Goal: Communication & Community: Answer question/provide support

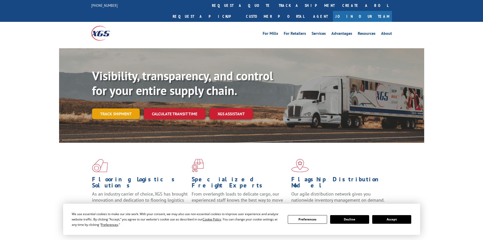
click at [123, 108] on link "Track shipment" at bounding box center [116, 113] width 48 height 11
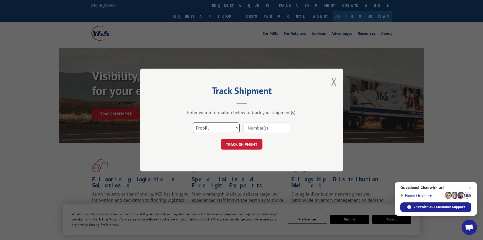
drag, startPoint x: 231, startPoint y: 127, endPoint x: 227, endPoint y: 132, distance: 6.1
click at [231, 127] on select "Select category... Probill BOL PO" at bounding box center [216, 127] width 47 height 11
select select "bol"
click at [193, 122] on select "Select category... Probill BOL PO" at bounding box center [216, 127] width 47 height 11
paste input "FPX00334712"
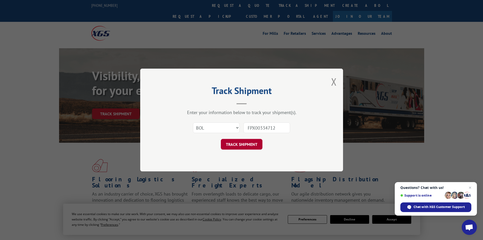
type input "FPX00334712"
click at [243, 148] on button "TRACK SHIPMENT" at bounding box center [242, 144] width 42 height 11
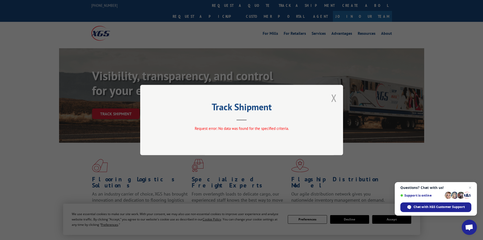
click at [334, 99] on button "Close modal" at bounding box center [334, 97] width 6 height 13
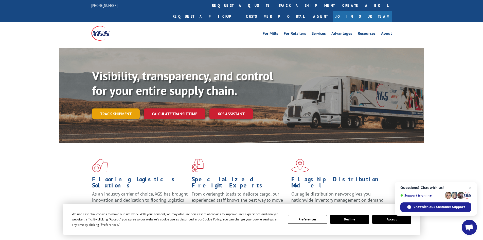
click at [130, 108] on link "Track shipment" at bounding box center [116, 113] width 48 height 11
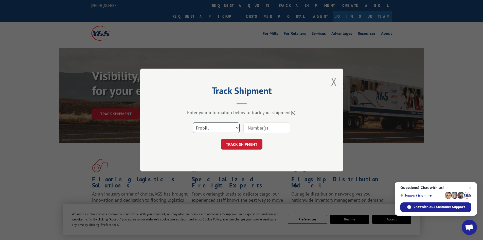
drag, startPoint x: 233, startPoint y: 129, endPoint x: 231, endPoint y: 132, distance: 3.8
click at [233, 129] on select "Select category... Probill BOL PO" at bounding box center [216, 127] width 47 height 11
select select "bol"
click at [193, 122] on select "Select category... Probill BOL PO" at bounding box center [216, 127] width 47 height 11
paste input "FPX00334938"
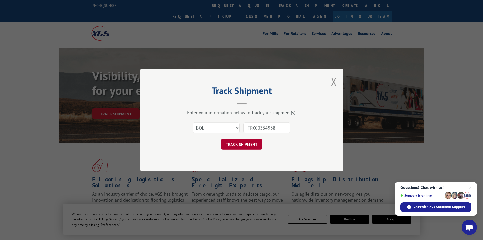
type input "FPX00334938"
click at [251, 146] on button "TRACK SHIPMENT" at bounding box center [242, 144] width 42 height 11
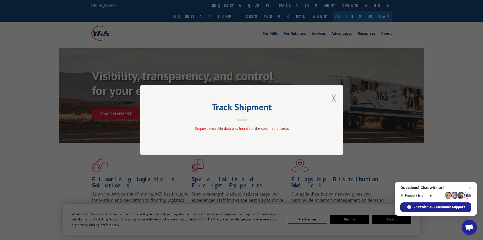
click at [336, 96] on button "Close modal" at bounding box center [334, 97] width 6 height 13
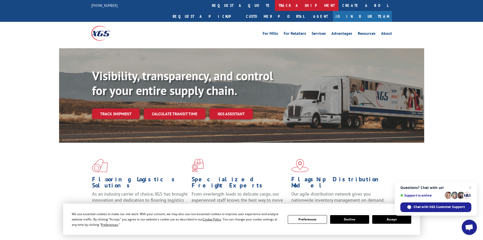
click at [275, 5] on link "track a shipment" at bounding box center [307, 5] width 64 height 11
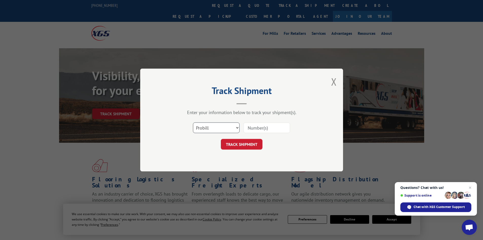
click at [233, 126] on select "Select category... Probill BOL PO" at bounding box center [216, 127] width 47 height 11
click at [193, 122] on select "Select category... Probill BOL PO" at bounding box center [216, 127] width 47 height 11
click at [226, 130] on select "Select category... Probill BOL PO" at bounding box center [216, 127] width 47 height 11
select select "po"
click at [193, 122] on select "Select category... Probill BOL PO" at bounding box center [216, 127] width 47 height 11
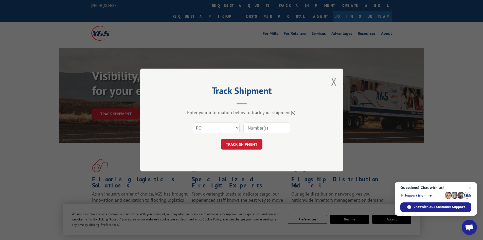
click at [251, 127] on input at bounding box center [267, 127] width 47 height 11
paste input "0495869"
type input "0495869"
click at [234, 143] on button "TRACK SHIPMENT" at bounding box center [242, 144] width 42 height 11
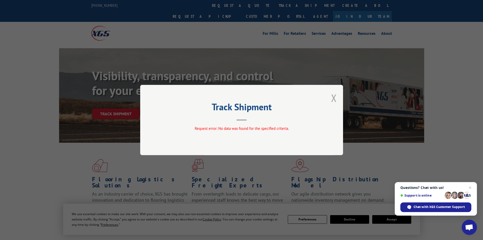
click at [332, 99] on button "Close modal" at bounding box center [334, 97] width 6 height 13
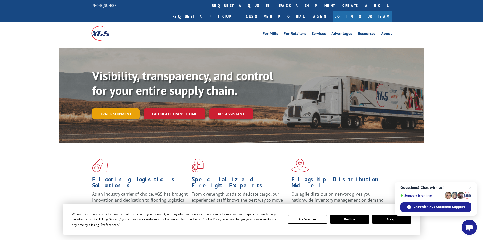
click at [121, 108] on link "Track shipment" at bounding box center [116, 113] width 48 height 11
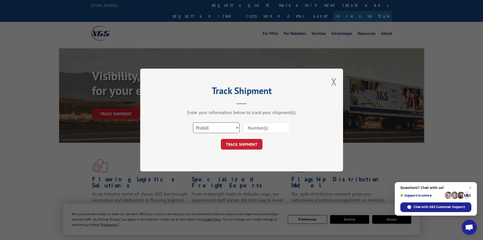
click at [212, 128] on select "Select category... Probill BOL PO" at bounding box center [216, 127] width 47 height 11
select select "bol"
click at [193, 122] on select "Select category... Probill BOL PO" at bounding box center [216, 127] width 47 height 11
paste input "FPX00335099"
type input "FPX00335099"
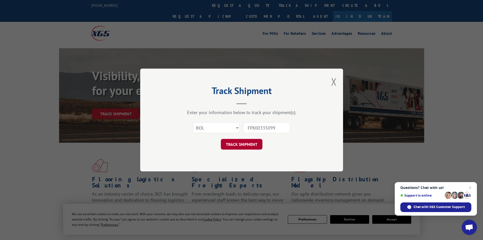
click at [254, 145] on button "TRACK SHIPMENT" at bounding box center [242, 144] width 42 height 11
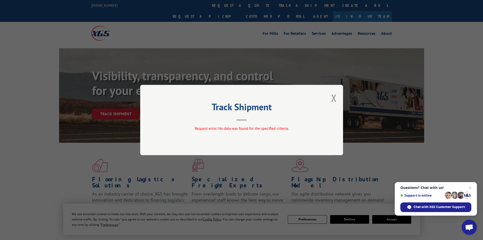
click at [331, 96] on div "Track Shipment Request error: No data was found for the specified criteria." at bounding box center [241, 120] width 203 height 70
click at [333, 98] on button "Close modal" at bounding box center [334, 97] width 6 height 13
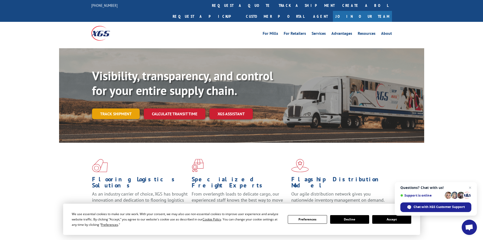
click at [132, 108] on link "Track shipment" at bounding box center [116, 113] width 48 height 11
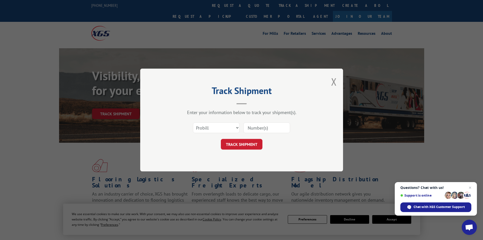
paste input "FPX00335154"
type input "FPX00335154"
click at [232, 131] on select "Select category... Probill BOL PO" at bounding box center [216, 127] width 47 height 11
select select "bol"
click at [193, 122] on select "Select category... Probill BOL PO" at bounding box center [216, 127] width 47 height 11
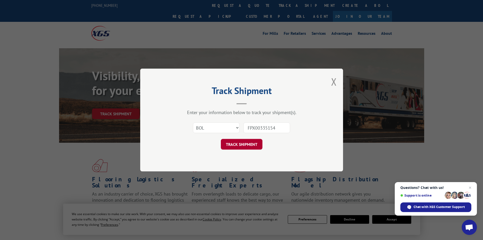
click at [246, 144] on button "TRACK SHIPMENT" at bounding box center [242, 144] width 42 height 11
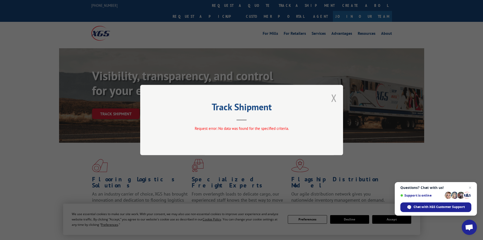
click at [334, 99] on button "Close modal" at bounding box center [334, 97] width 6 height 13
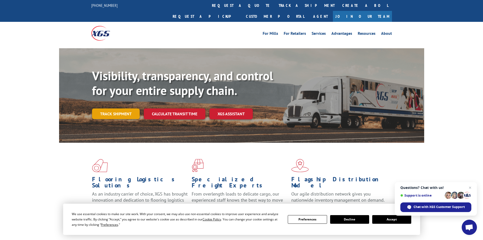
click at [113, 108] on link "Track shipment" at bounding box center [116, 113] width 48 height 11
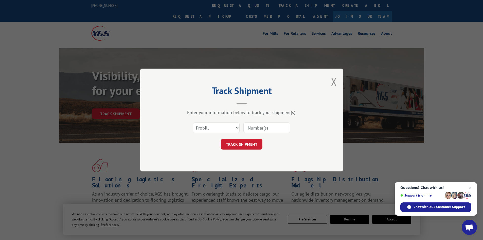
paste input "FPX00335215"
type input "FPX00335215"
click at [233, 128] on select "Select category... Probill BOL PO" at bounding box center [216, 127] width 47 height 11
select select "bol"
click at [193, 122] on select "Select category... Probill BOL PO" at bounding box center [216, 127] width 47 height 11
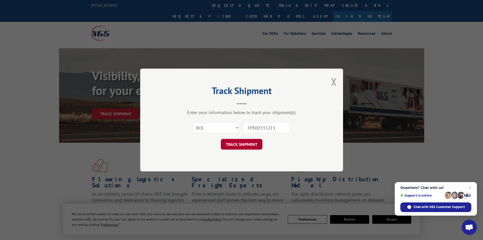
click at [237, 145] on button "TRACK SHIPMENT" at bounding box center [242, 144] width 42 height 11
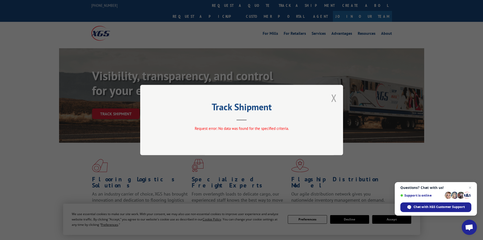
click at [332, 99] on button "Close modal" at bounding box center [334, 97] width 6 height 13
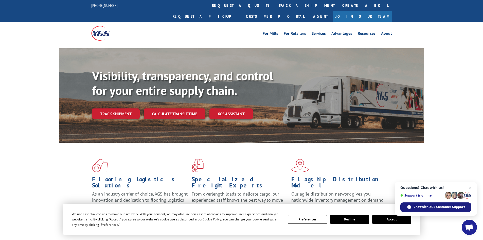
click at [425, 211] on div "Chat with XGS Customer Support" at bounding box center [436, 207] width 71 height 10
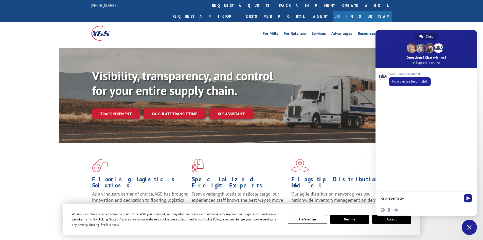
type textarea "Representative"
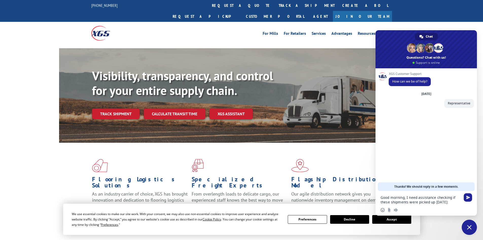
click at [454, 202] on textarea "Good morning, I need assistance checking if these shipments were picked up [DAT…" at bounding box center [421, 199] width 80 height 9
paste textarea "PU00070224."
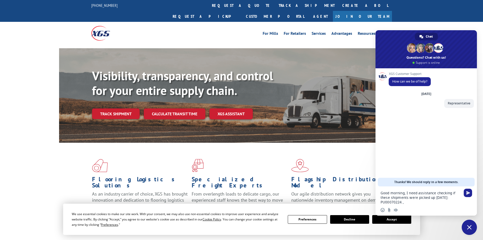
paste textarea "PU00070398"
click at [405, 202] on textarea "Good morning, I need assistance checking if these shipments were picked up [DAT…" at bounding box center [421, 198] width 80 height 14
click at [443, 204] on textarea "Good morning, I need assistance checking if these shipments were picked up [DAT…" at bounding box center [421, 198] width 80 height 14
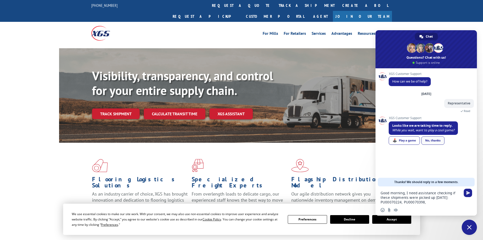
click at [436, 141] on div "No, thanks" at bounding box center [433, 140] width 23 height 8
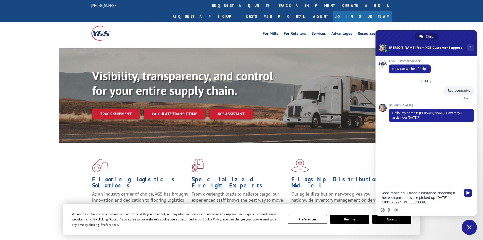
click at [433, 200] on textarea "Good morning, I need assistance checking if these shipments were picked up [DAT…" at bounding box center [421, 198] width 80 height 14
paste textarea "PU00070501"
click at [453, 204] on textarea "Good morning, I need assistance checking if these shipments were picked up [DAT…" at bounding box center [421, 198] width 80 height 14
paste textarea "PU00070508"
click at [410, 201] on textarea "Good morning, I need assistance checking if these shipments were picked up [DAT…" at bounding box center [421, 195] width 80 height 18
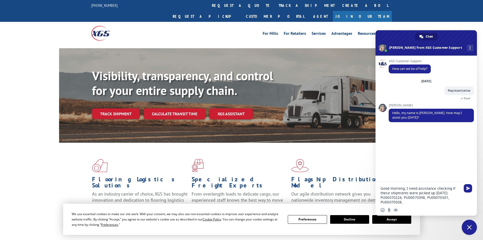
paste textarea "PU00070564"
click at [403, 201] on textarea "Good morning, I need assistance checking if these shipments were picked up [DAT…" at bounding box center [421, 195] width 80 height 18
type textarea "Good morning, I need assistance checking if these shipments were picked up [DAT…"
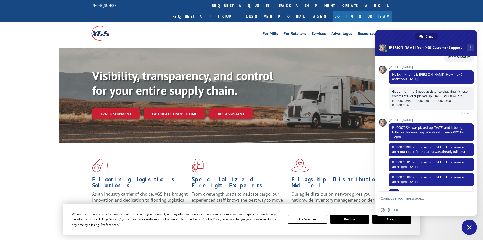
scroll to position [48, 0]
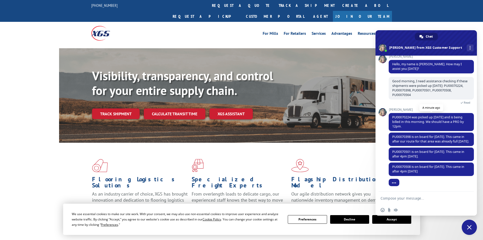
drag, startPoint x: 413, startPoint y: 112, endPoint x: 423, endPoint y: 123, distance: 14.9
click at [423, 123] on span "PU00070224 was picked up [DATE] and is being billed in this morning. We should …" at bounding box center [431, 122] width 85 height 18
copy span "was picked up [DATE] and is being billed in this morning. We should have a PRO …"
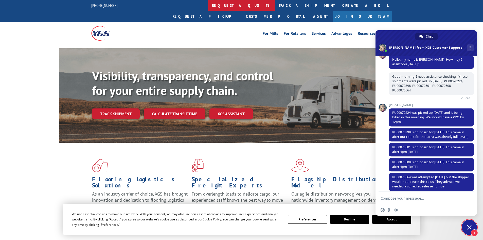
scroll to position [58, 0]
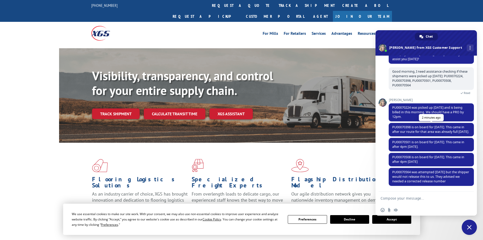
click at [411, 131] on span "PU00070398 is on board for [DATE]. This came in after our route for that area w…" at bounding box center [431, 129] width 85 height 13
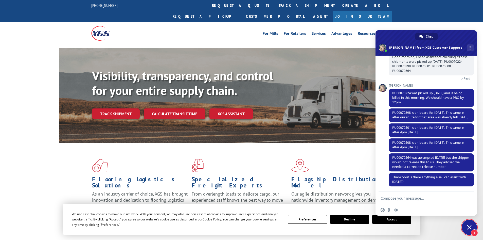
scroll to position [73, 0]
click at [438, 201] on form at bounding box center [421, 199] width 80 height 14
click at [422, 201] on form at bounding box center [421, 199] width 80 height 14
click at [421, 197] on textarea "Compose your message..." at bounding box center [421, 198] width 80 height 5
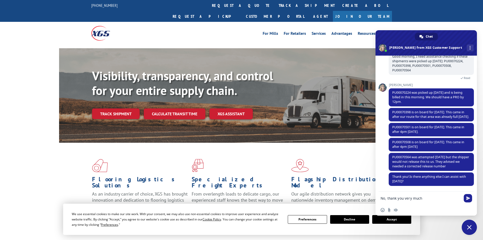
type textarea "No, thank you very much!"
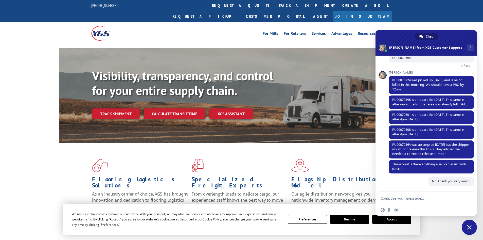
scroll to position [86, 0]
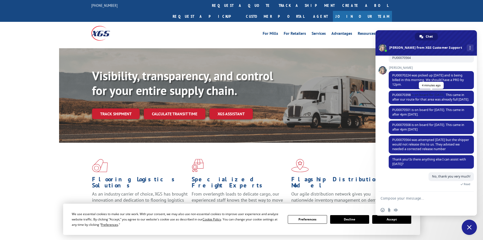
drag, startPoint x: 412, startPoint y: 89, endPoint x: 445, endPoint y: 91, distance: 32.9
click at [445, 93] on span "PU00070398 is on board for [DATE]. This came in after our route for that area w…" at bounding box center [431, 97] width 77 height 9
click at [457, 93] on span "PU00070398 is on board for [DATE]. This came in after our route for that area w…" at bounding box center [431, 97] width 77 height 9
drag, startPoint x: 448, startPoint y: 91, endPoint x: 425, endPoint y: 100, distance: 24.4
click at [425, 100] on span "PU00070398 is on board for [DATE]. This came in after our route for that area w…" at bounding box center [431, 97] width 85 height 13
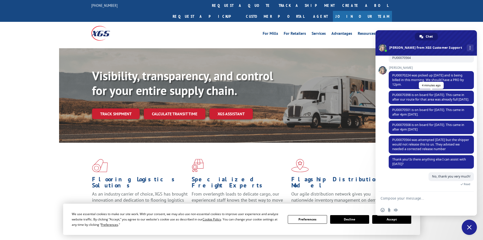
copy span "his came in after our route for that area was already full [DATE]."
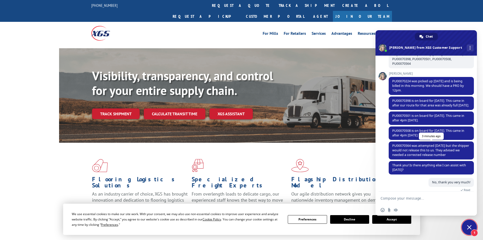
scroll to position [100, 0]
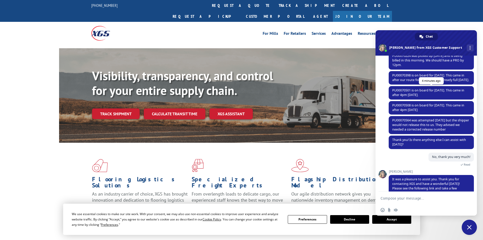
drag, startPoint x: 448, startPoint y: 93, endPoint x: 450, endPoint y: 98, distance: 5.6
click at [450, 98] on span "PU00070501 is on board for [DATE]. This came in after 4pm [DATE]." at bounding box center [431, 92] width 85 height 13
copy span "his came in after 4pm [DATE]."
drag, startPoint x: 414, startPoint y: 125, endPoint x: 461, endPoint y: 134, distance: 47.1
click at [461, 134] on span "PU00070564 was attempted [DATE] but the shipper would not release this to us. T…" at bounding box center [431, 125] width 85 height 18
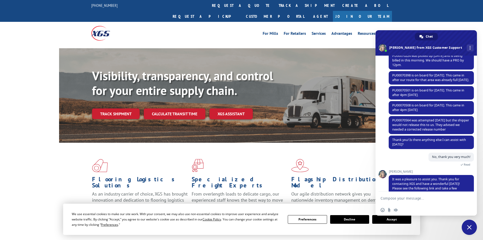
copy span "as attempted [DATE] but the shipper would not release this to us. They advised …"
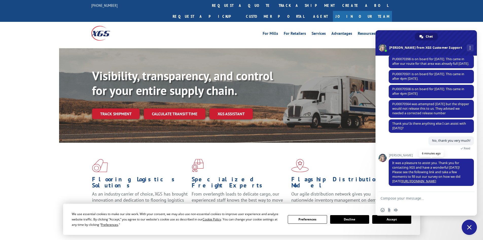
scroll to position [50, 0]
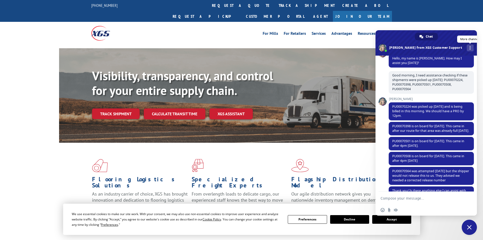
click at [467, 46] on div "More channels" at bounding box center [470, 47] width 7 height 7
click at [464, 229] on span "Close chat" at bounding box center [469, 227] width 15 height 15
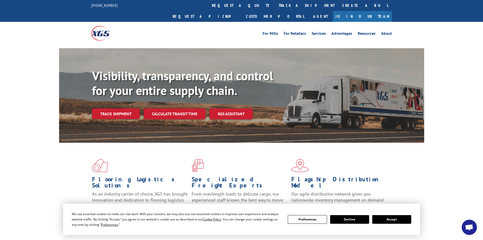
click at [472, 229] on span "Open chat" at bounding box center [469, 227] width 8 height 7
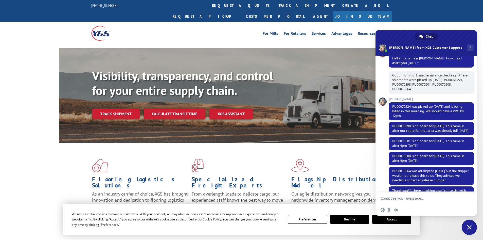
scroll to position [126, 0]
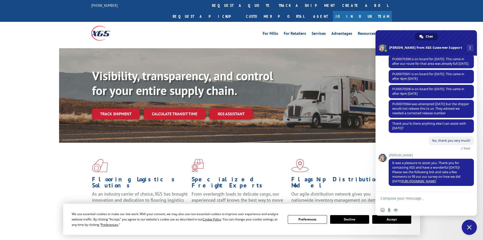
click at [428, 34] on span "Chat" at bounding box center [429, 37] width 7 height 8
click at [424, 37] on div "Chat" at bounding box center [426, 37] width 23 height 8
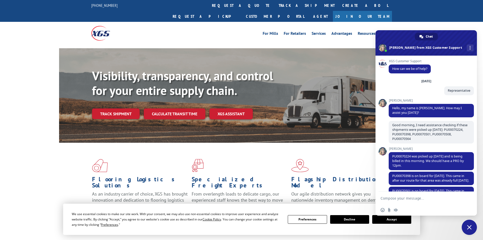
scroll to position [126, 0]
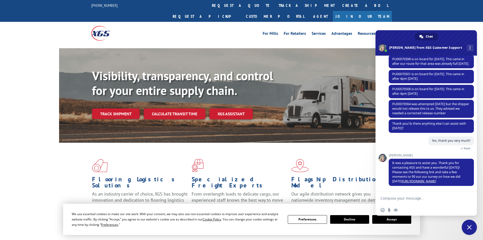
click at [443, 221] on div "Flooring Logistics Solutions As an industry carrier of choice, XGS has brought …" at bounding box center [241, 194] width 483 height 102
click at [471, 224] on span "Close chat" at bounding box center [469, 227] width 15 height 15
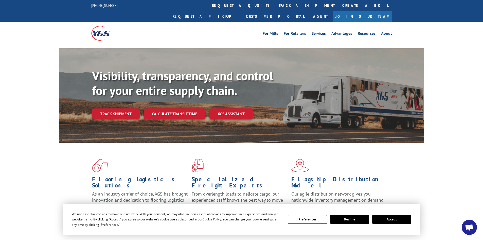
click at [88, 23] on div "For Mills For Retailers Services Advantages Resources About For Mills For Retai…" at bounding box center [241, 33] width 483 height 23
click at [104, 26] on img at bounding box center [100, 33] width 19 height 14
click at [357, 220] on button "Decline" at bounding box center [349, 219] width 39 height 9
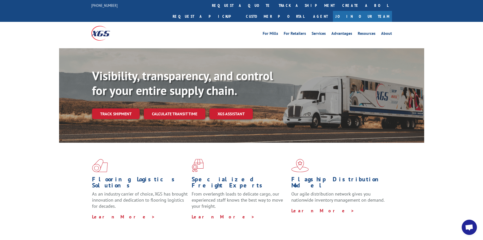
scroll to position [126, 0]
click at [470, 229] on span "Open chat" at bounding box center [469, 227] width 8 height 7
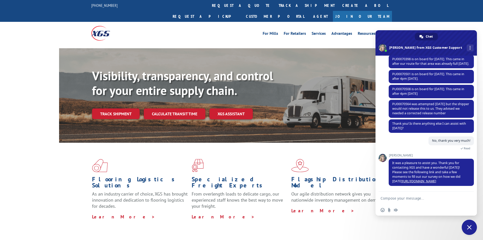
click at [434, 154] on span "[PERSON_NAME]" at bounding box center [431, 156] width 85 height 4
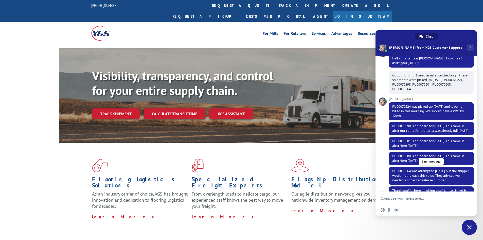
scroll to position [0, 0]
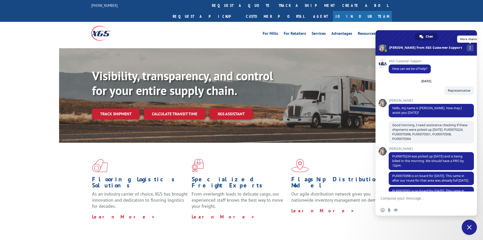
click at [467, 49] on div "More channels" at bounding box center [470, 47] width 7 height 7
click at [424, 37] on div "Chat" at bounding box center [426, 37] width 23 height 8
click at [420, 22] on div "For Mills For Retailers Services Advantages Resources About For Mills For Retai…" at bounding box center [241, 33] width 483 height 23
click at [472, 230] on span "Close chat" at bounding box center [469, 227] width 15 height 15
